Goal: Information Seeking & Learning: Learn about a topic

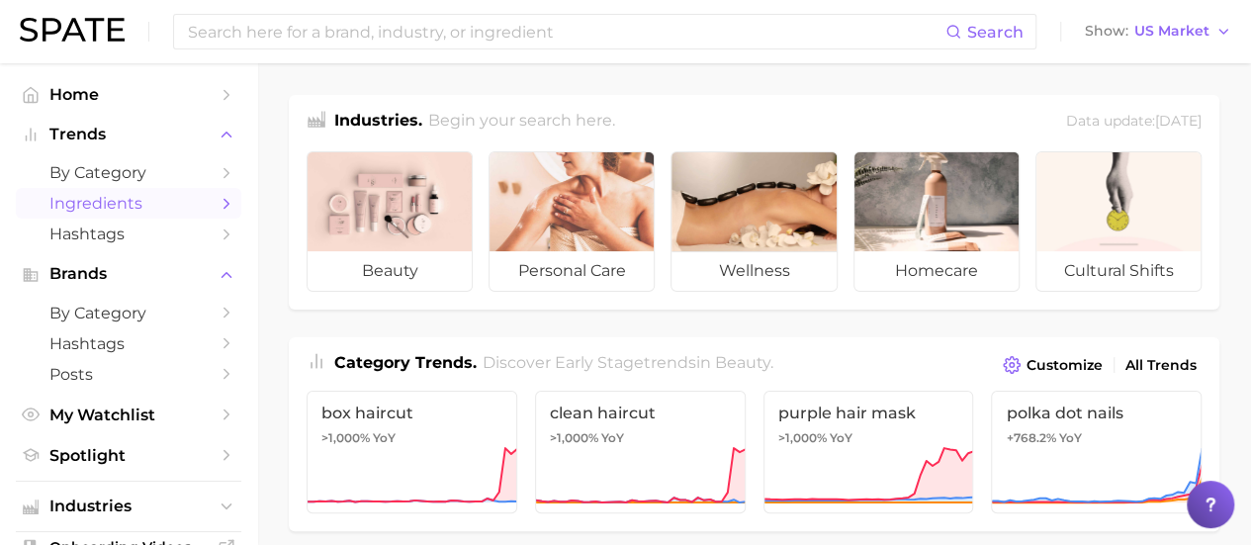
click at [140, 210] on span "Ingredients" at bounding box center [128, 203] width 158 height 19
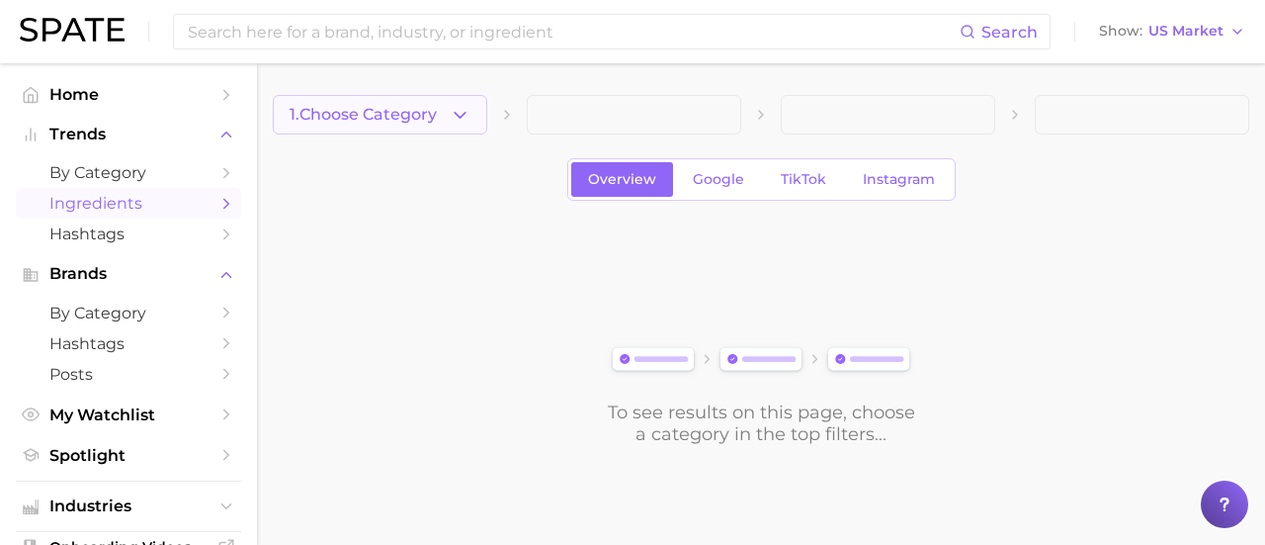
click at [473, 118] on button "1. Choose Category" at bounding box center [380, 115] width 215 height 40
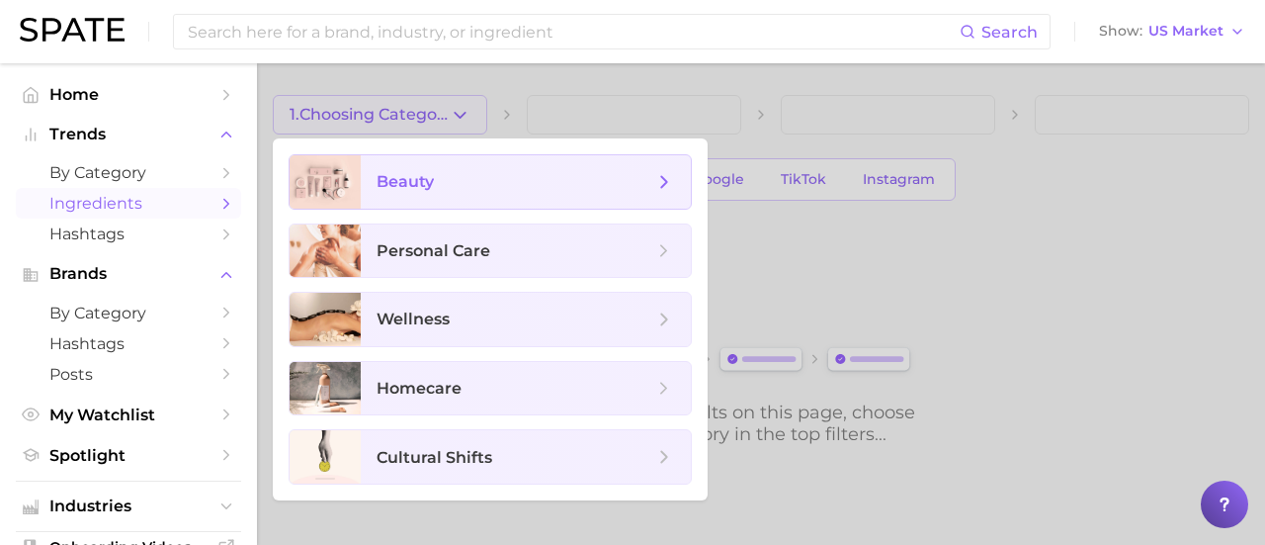
click at [555, 187] on span "beauty" at bounding box center [515, 182] width 277 height 22
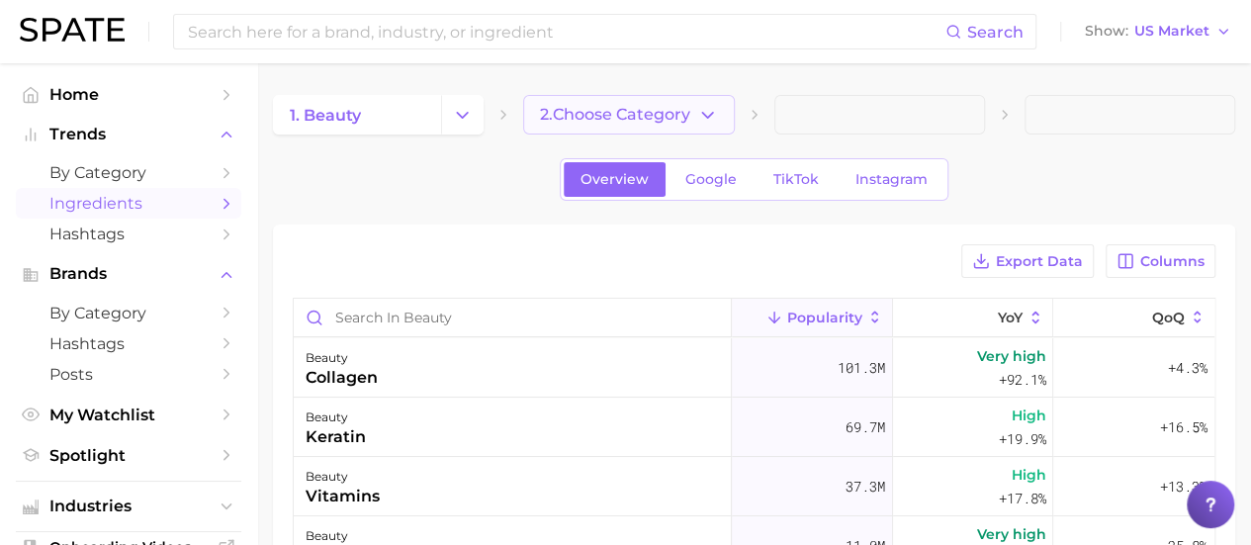
click at [672, 108] on span "2. Choose Category" at bounding box center [615, 115] width 150 height 18
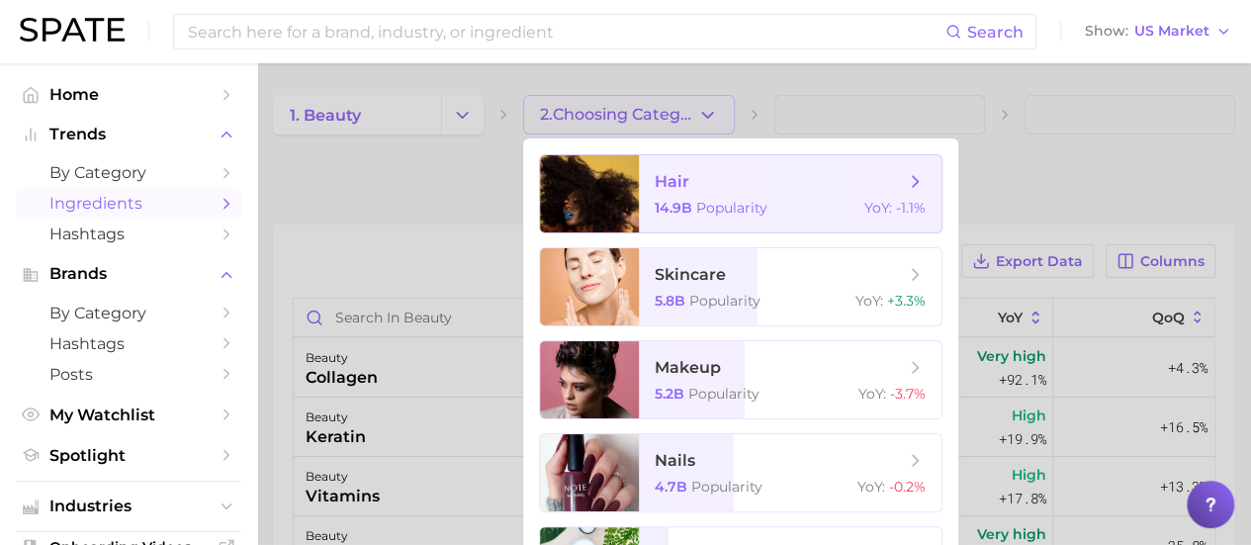
click at [724, 189] on span "hair" at bounding box center [778, 182] width 249 height 22
